Goal: Register for event/course

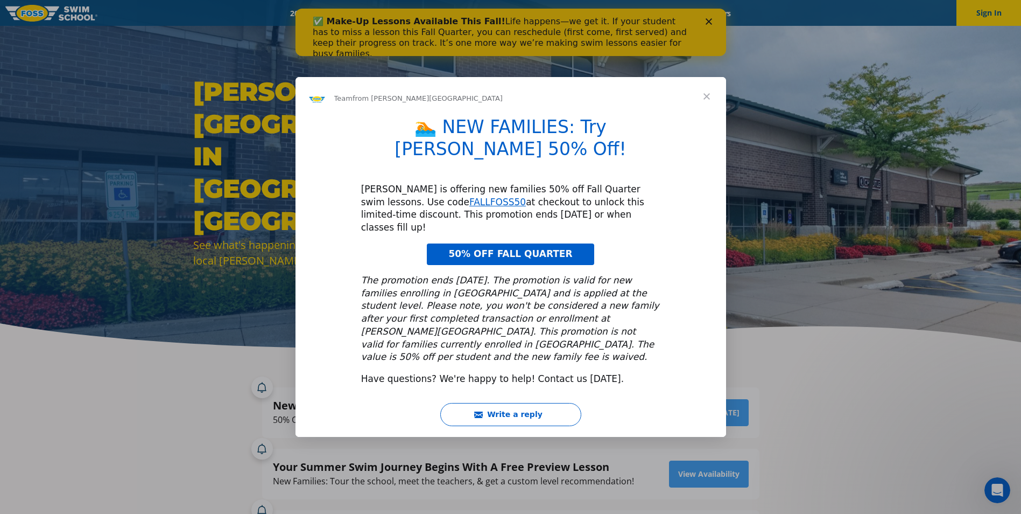
click at [709, 116] on span "Close" at bounding box center [707, 96] width 39 height 39
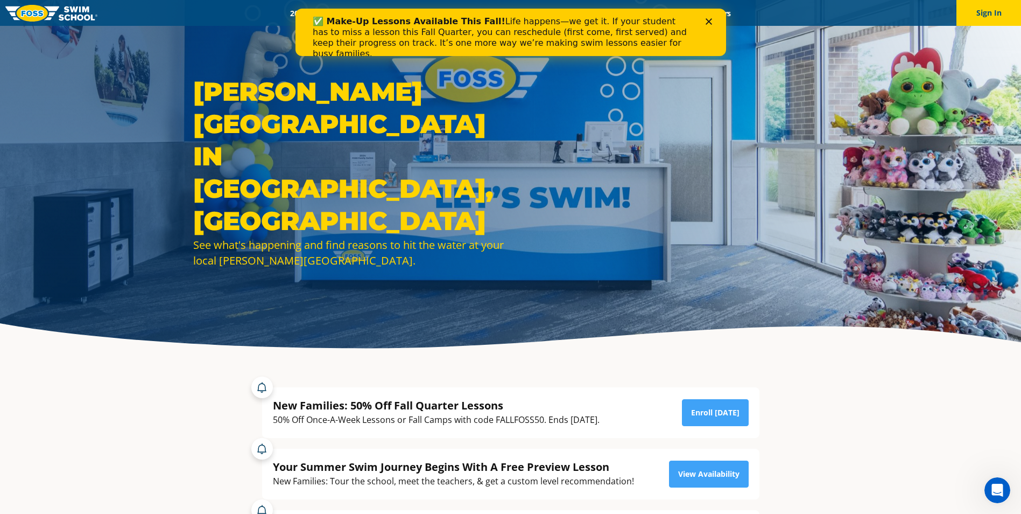
click at [709, 24] on icon "Close" at bounding box center [708, 21] width 6 height 6
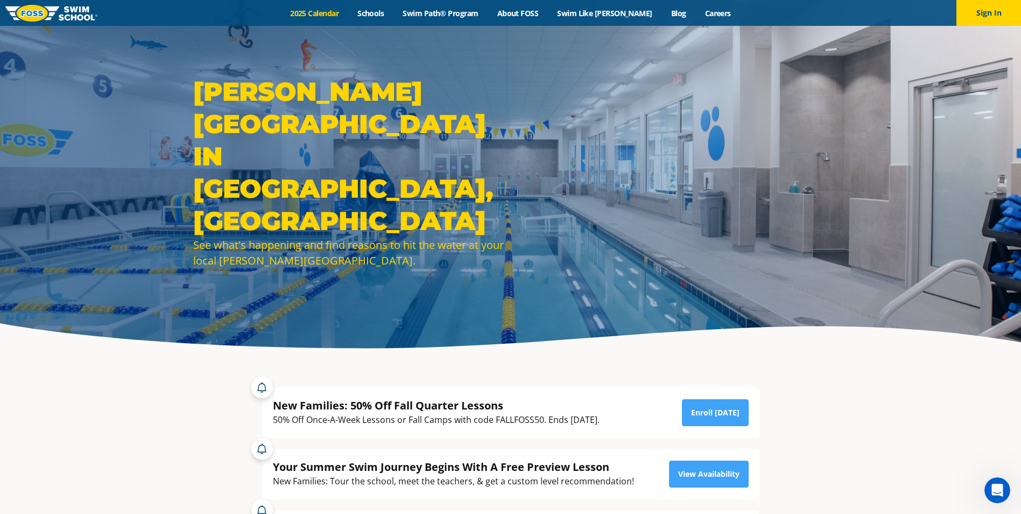
click at [317, 16] on link "2025 Calendar" at bounding box center [314, 13] width 67 height 10
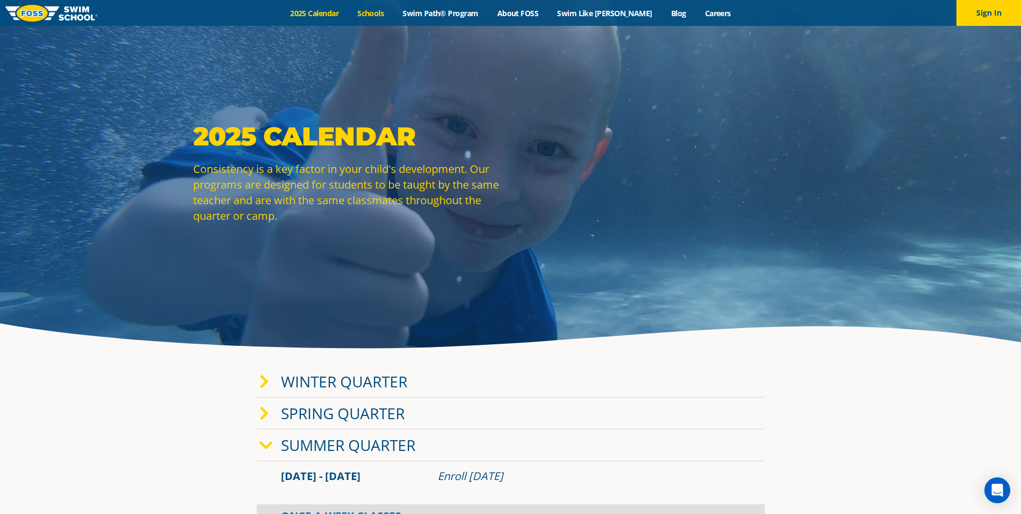
click at [388, 13] on link "Schools" at bounding box center [370, 13] width 45 height 10
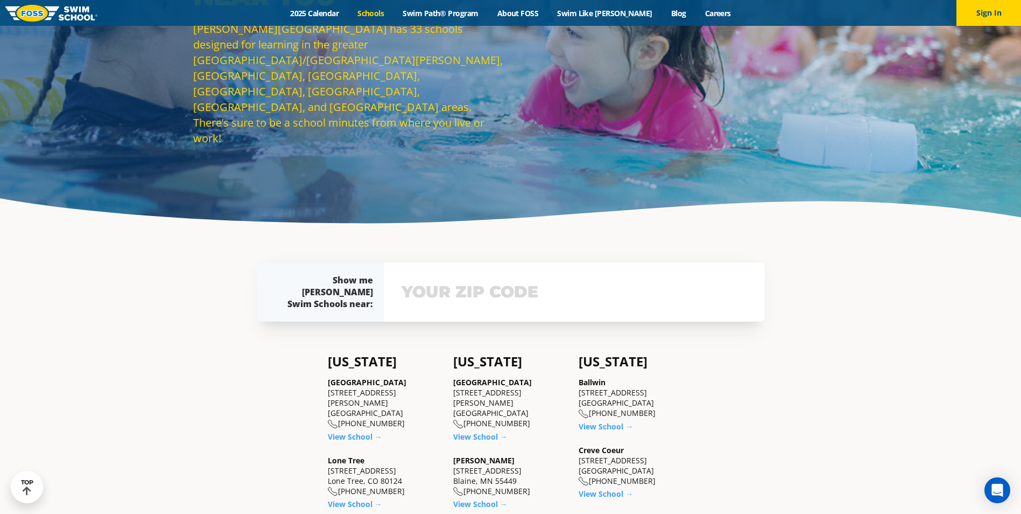
scroll to position [108, 0]
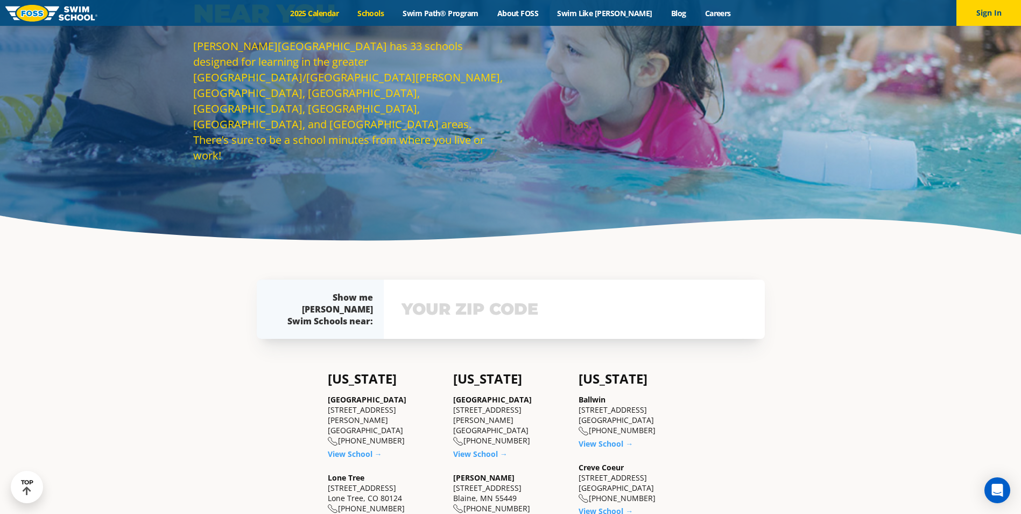
click at [344, 13] on link "2025 Calendar" at bounding box center [314, 13] width 67 height 10
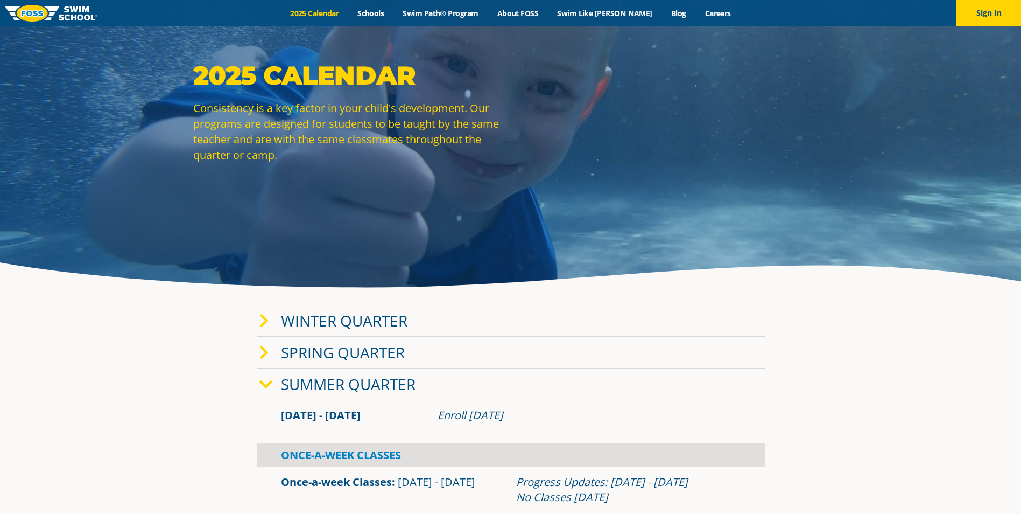
scroll to position [215, 0]
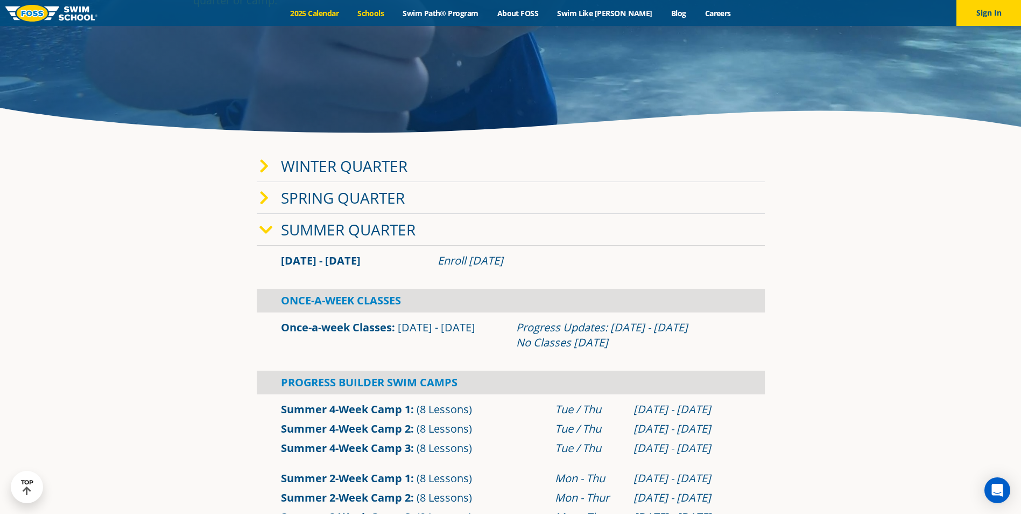
click at [369, 7] on div "Menu 2025 Calendar Schools Swim Path® Program About [PERSON_NAME] Swim Like [PE…" at bounding box center [510, 13] width 1021 height 26
click at [391, 16] on link "Schools" at bounding box center [370, 13] width 45 height 10
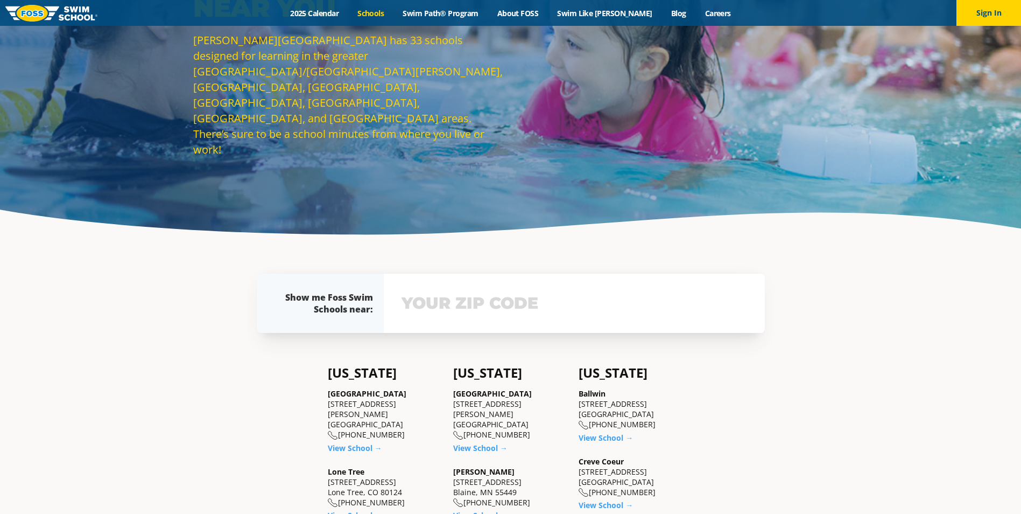
scroll to position [199, 0]
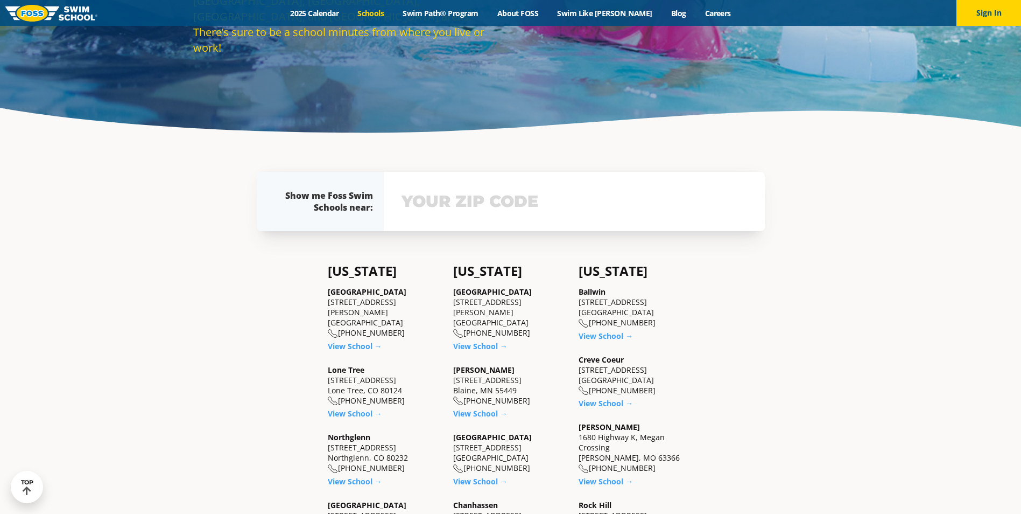
click at [480, 215] on input "text" at bounding box center [574, 201] width 351 height 31
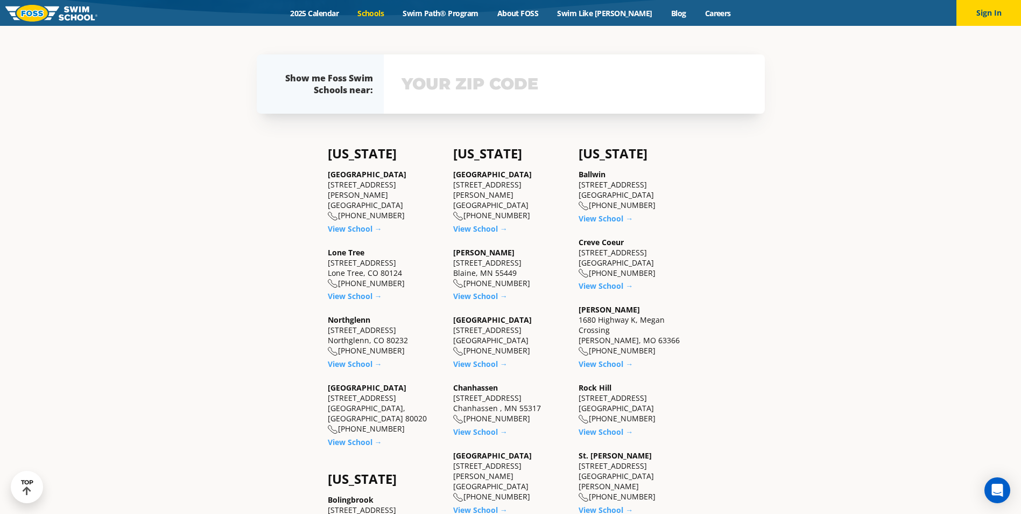
scroll to position [333, 0]
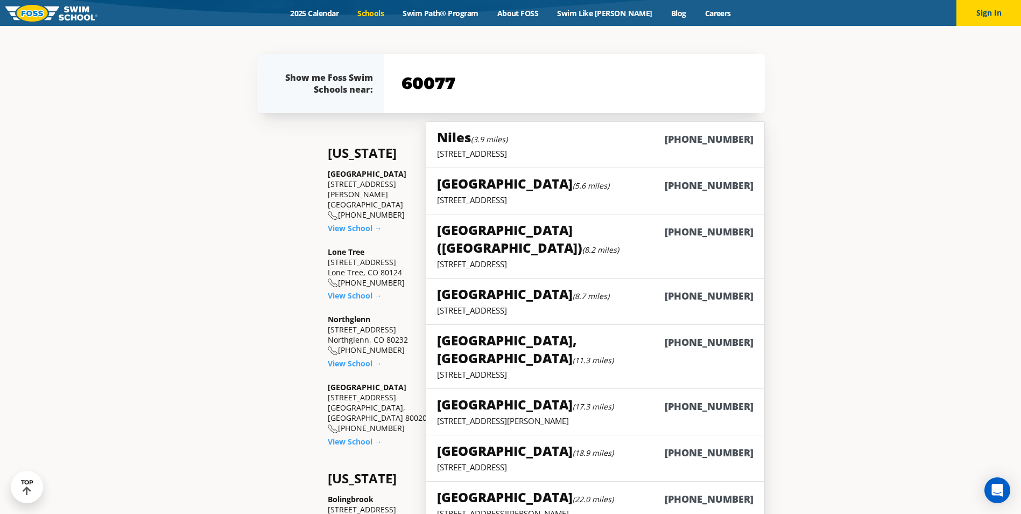
type input "60077"
click at [665, 199] on p "2331 Willow Road, Glenview, IL 60025" at bounding box center [595, 199] width 316 height 11
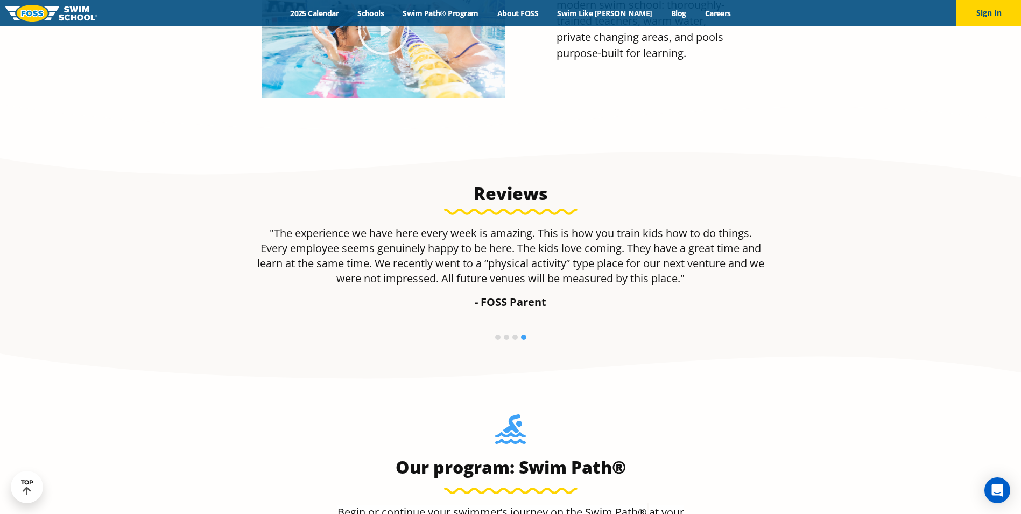
scroll to position [754, 0]
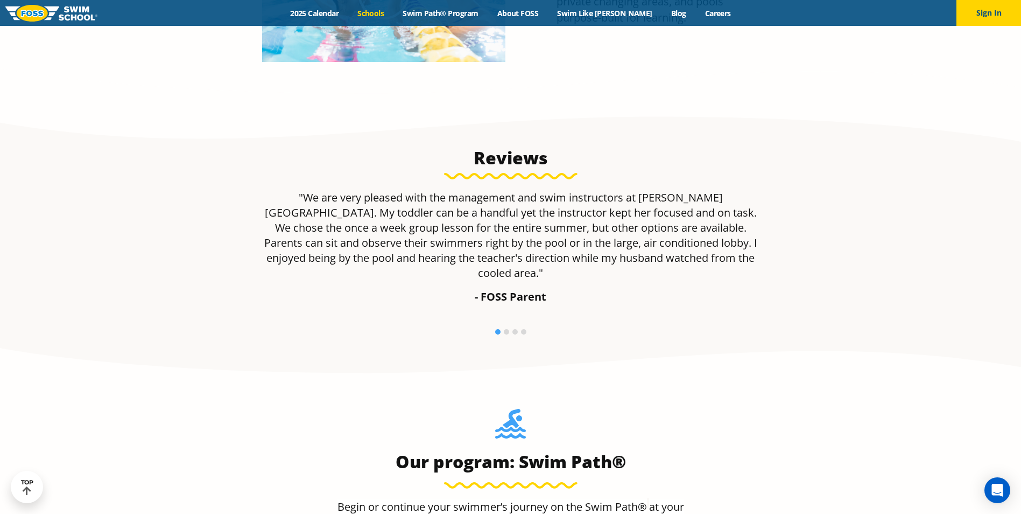
click at [394, 14] on link "Schools" at bounding box center [370, 13] width 45 height 10
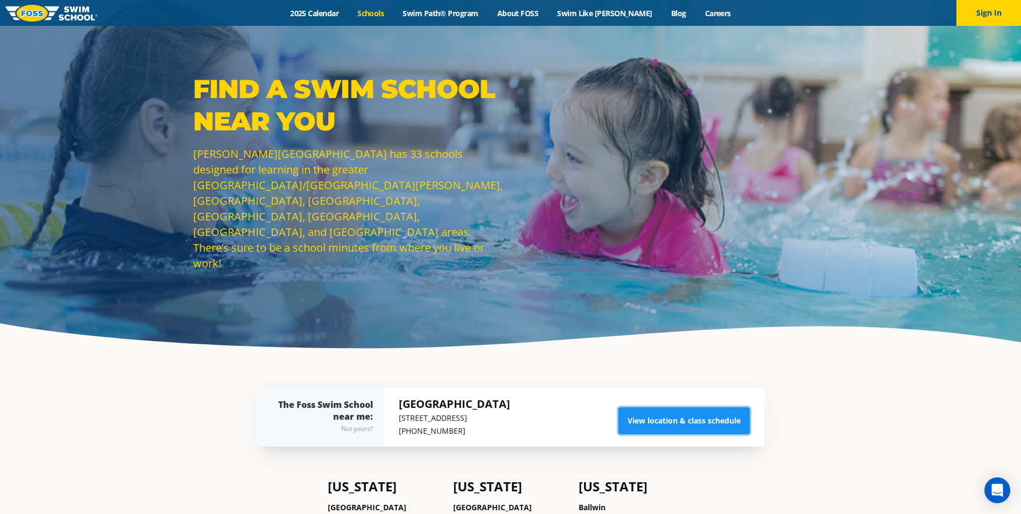
click at [676, 417] on link "View location & class schedule" at bounding box center [684, 420] width 131 height 27
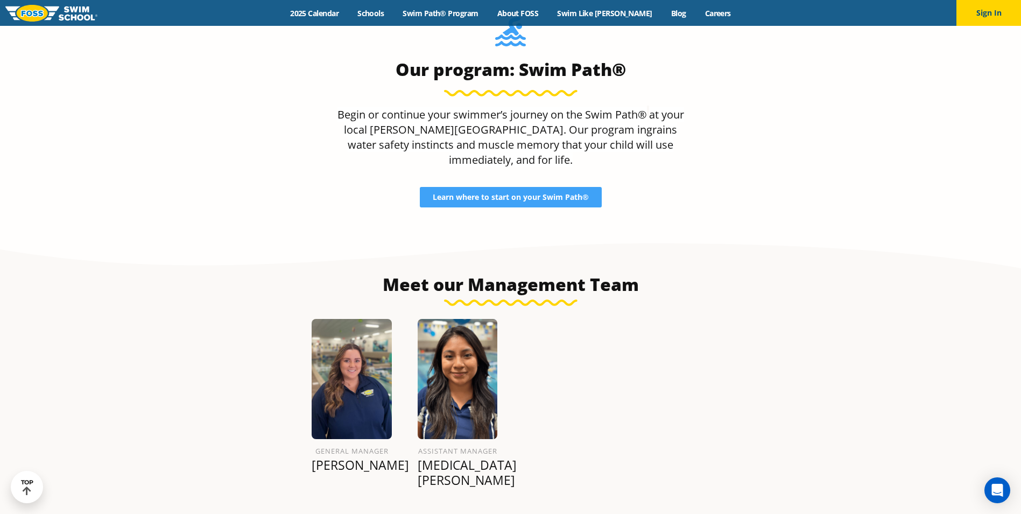
scroll to position [1101, 0]
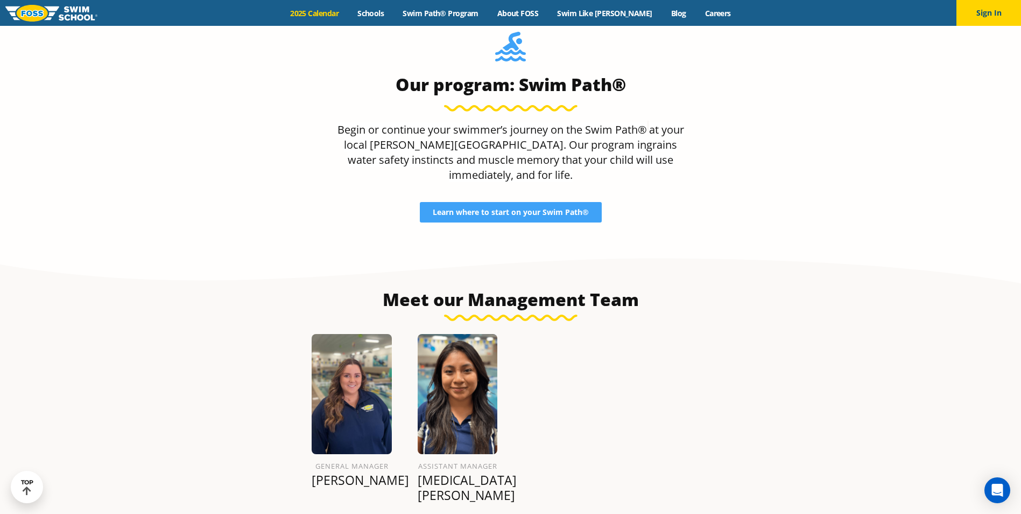
click at [348, 17] on link "2025 Calendar" at bounding box center [314, 13] width 67 height 10
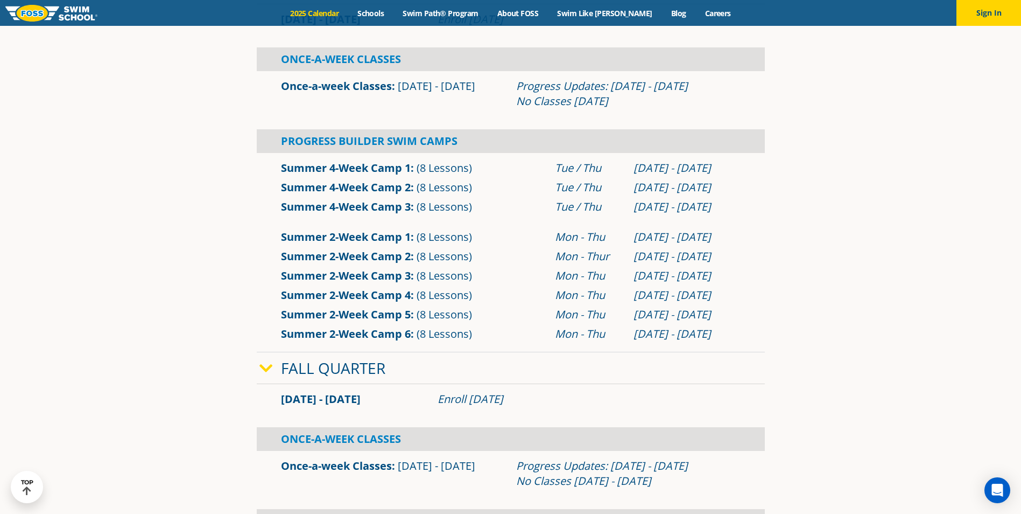
scroll to position [431, 0]
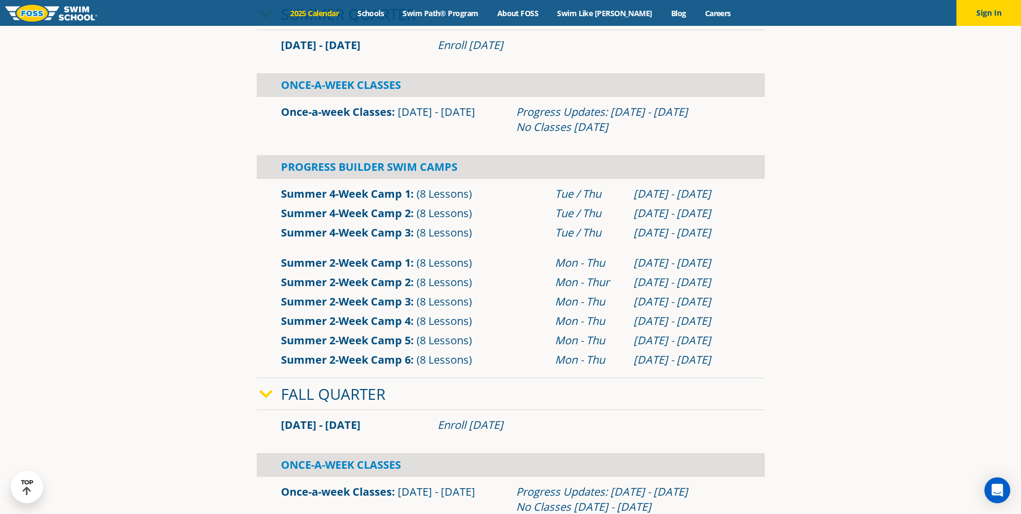
click at [372, 190] on link "Summer 4-Week Camp 1" at bounding box center [346, 193] width 130 height 15
